Goal: Complete application form

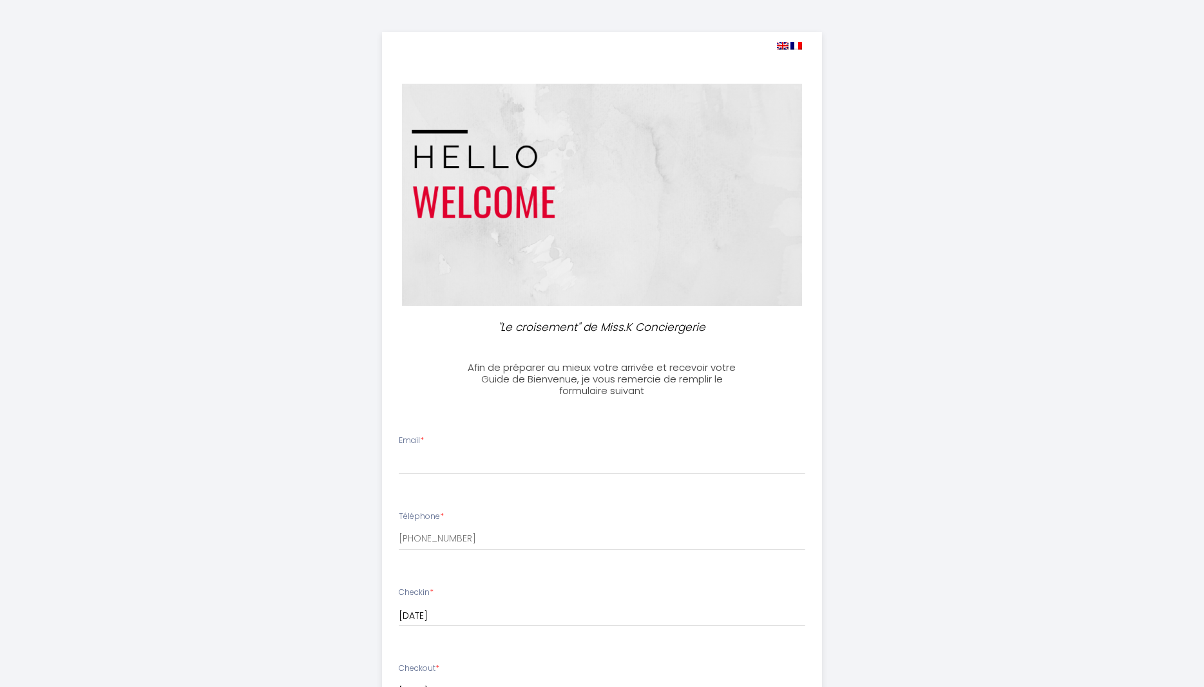
select select
click at [444, 457] on input "Email *" at bounding box center [602, 463] width 406 height 23
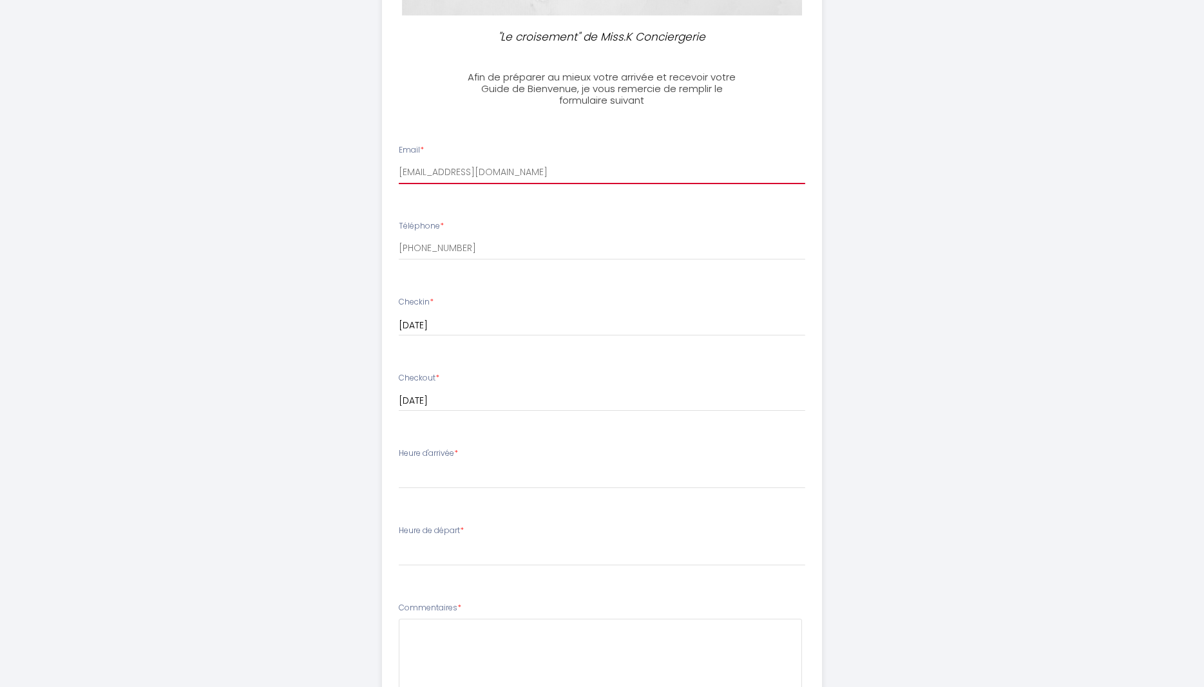
scroll to position [329, 0]
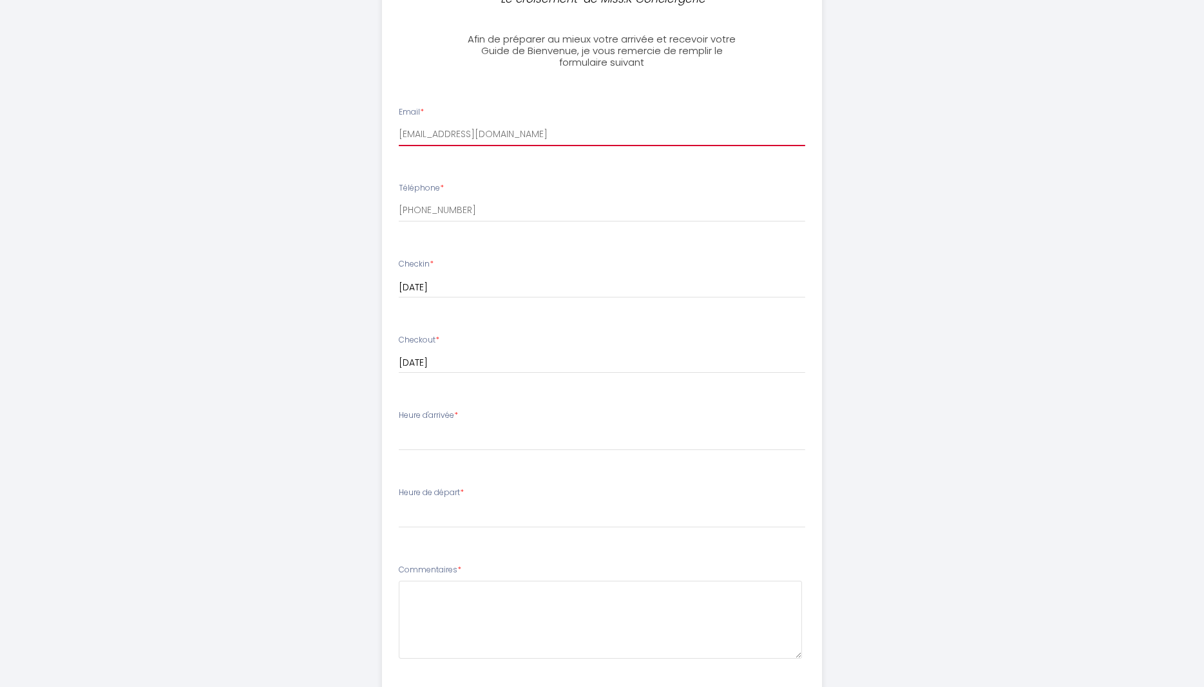
type input "[EMAIL_ADDRESS][DOMAIN_NAME]"
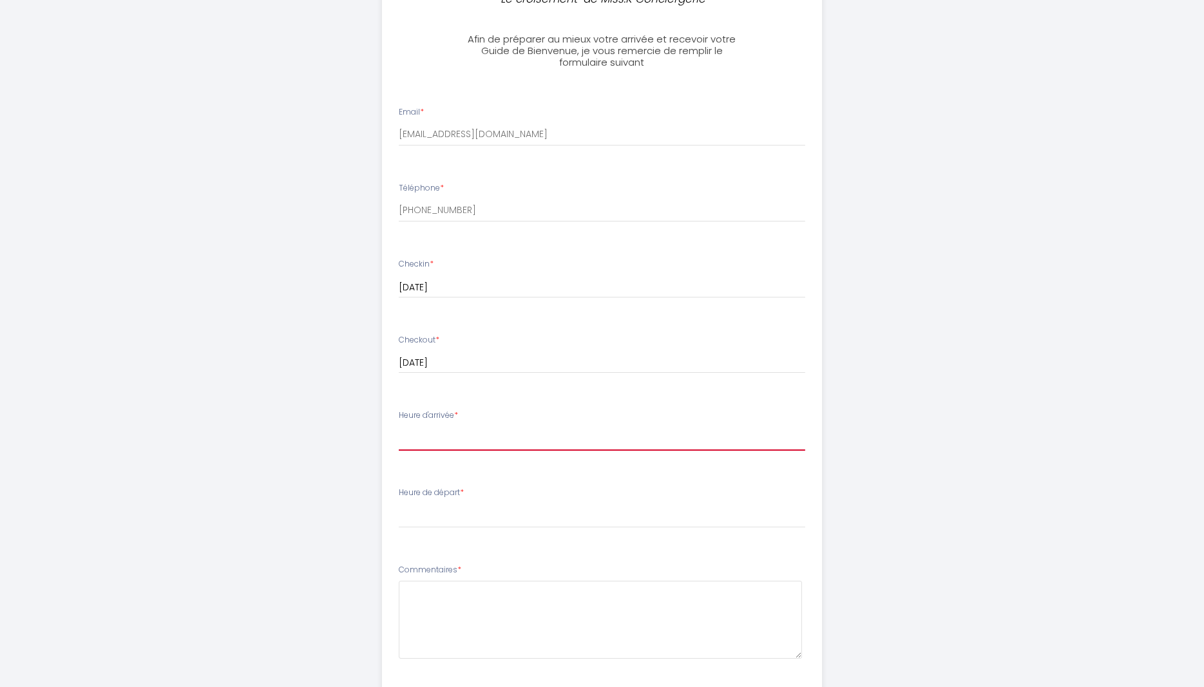
select select "17:00"
click option "17:00" at bounding box center [0, 0] width 0 height 0
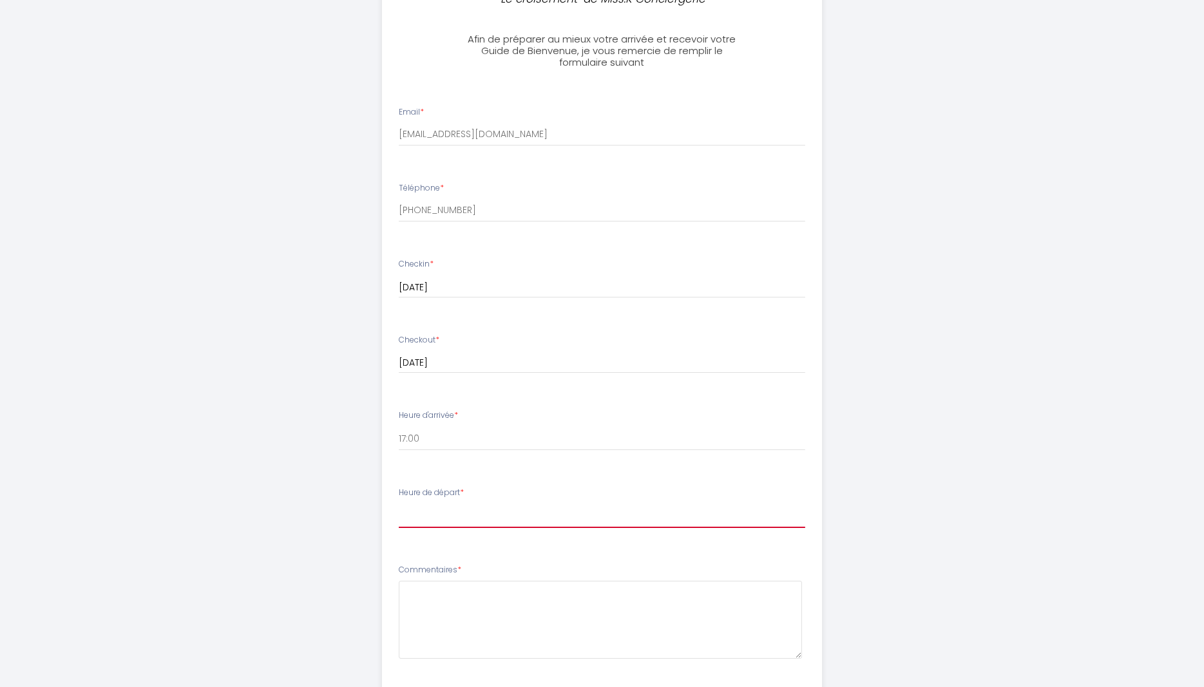
click at [399, 504] on select "00:00 00:30 01:00 01:30 02:00 02:30 03:00 03:30 04:00 04:30 05:00 05:30 06:00 0…" at bounding box center [602, 516] width 406 height 24
select select "10:30"
click option "10:30" at bounding box center [0, 0] width 0 height 0
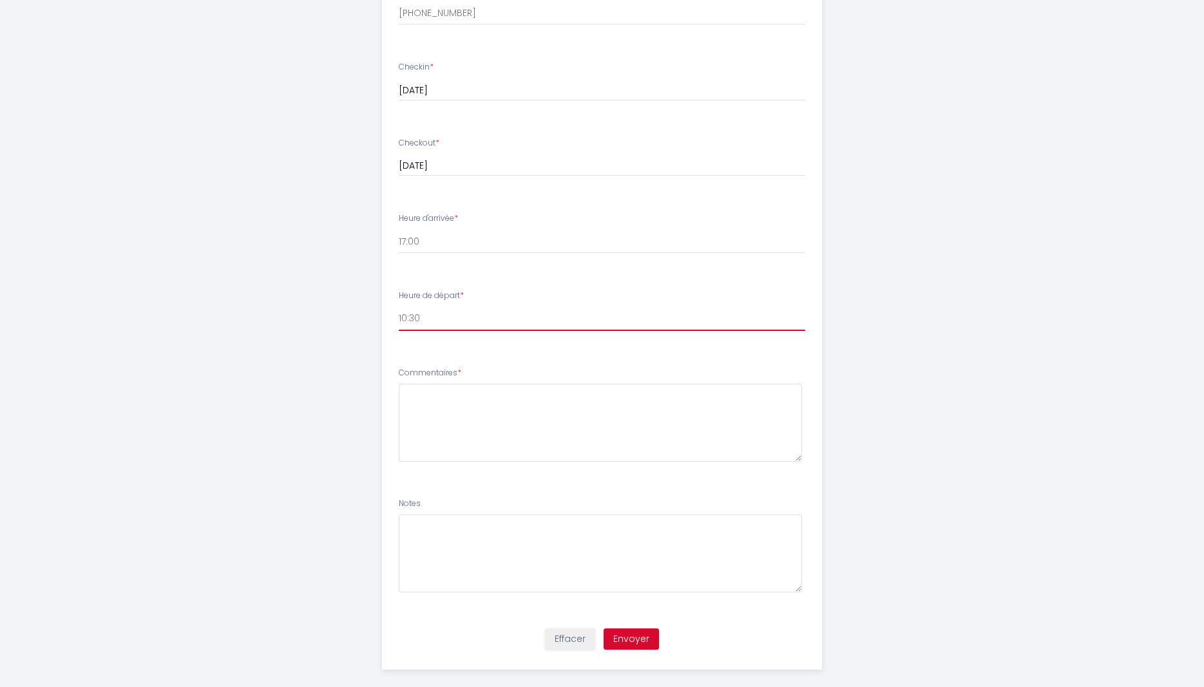
scroll to position [540, 0]
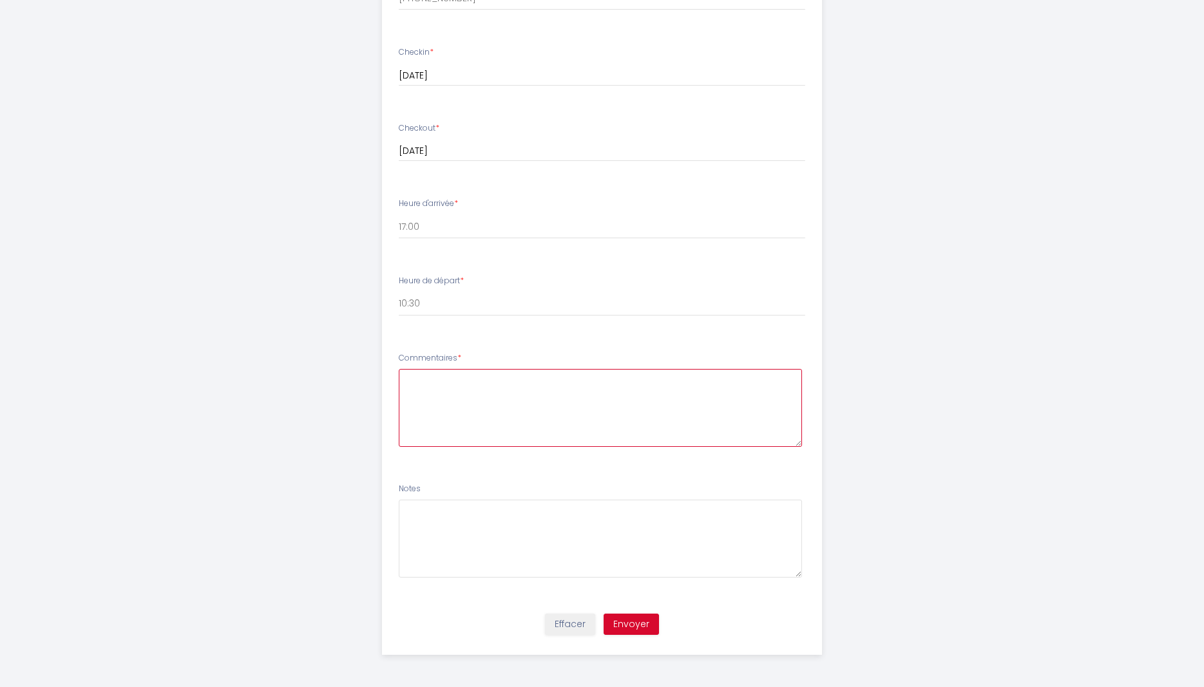
click at [477, 385] on textarea at bounding box center [600, 408] width 403 height 78
type textarea "Les heures de départ et d'arrivée peuvent varier"
click at [631, 621] on button "Envoyer" at bounding box center [631, 625] width 55 height 22
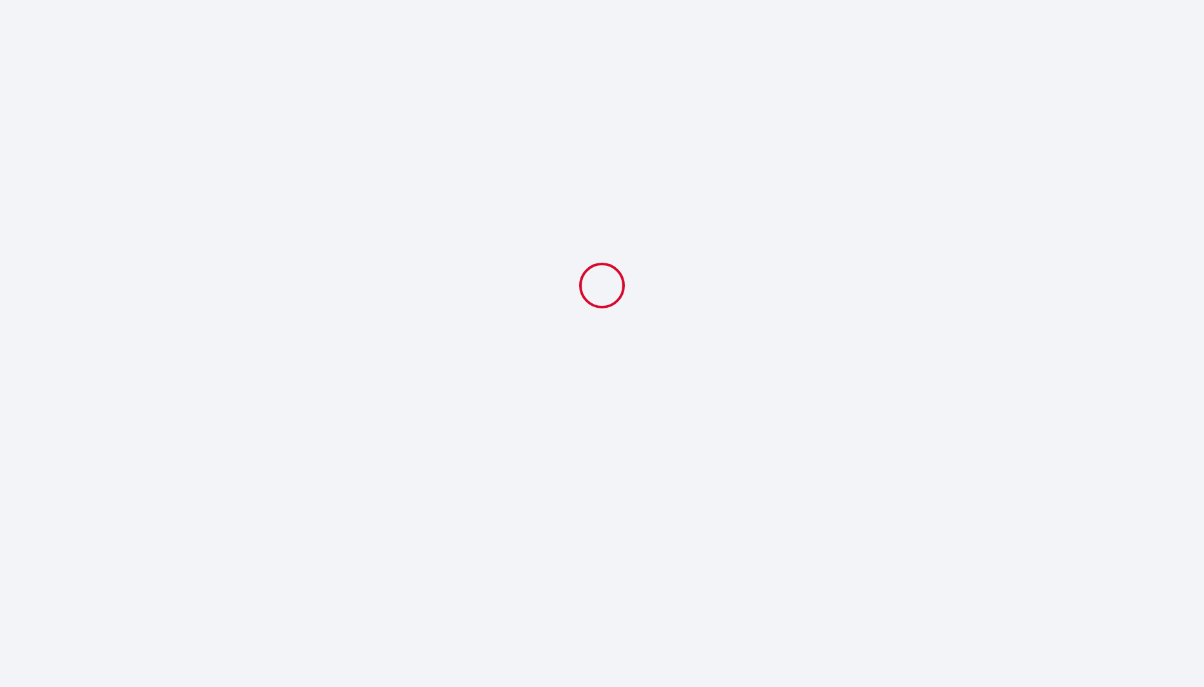
scroll to position [0, 0]
select select "17:00"
select select "10:30"
